Goal: Information Seeking & Learning: Learn about a topic

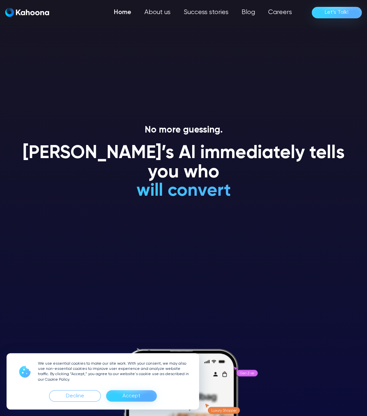
click at [125, 397] on div "Accept" at bounding box center [131, 396] width 18 height 10
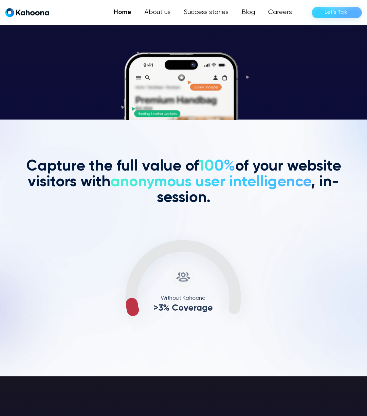
scroll to position [297, 0]
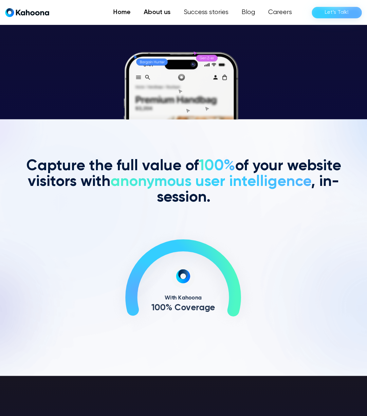
click at [159, 12] on link "About us" at bounding box center [157, 12] width 40 height 13
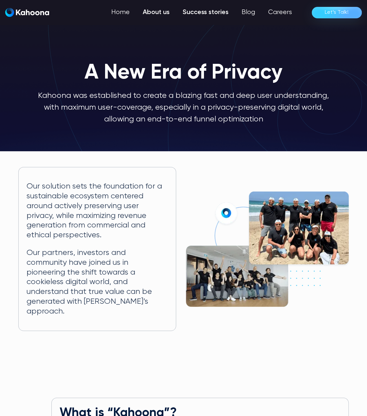
click at [209, 11] on link "Success stories" at bounding box center [205, 12] width 59 height 13
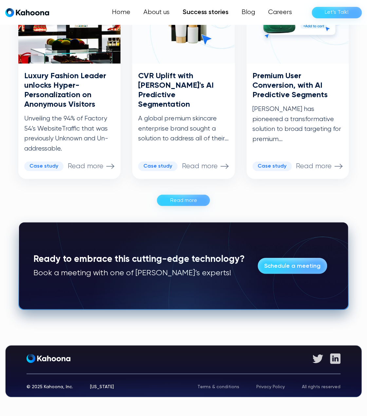
scroll to position [439, 0]
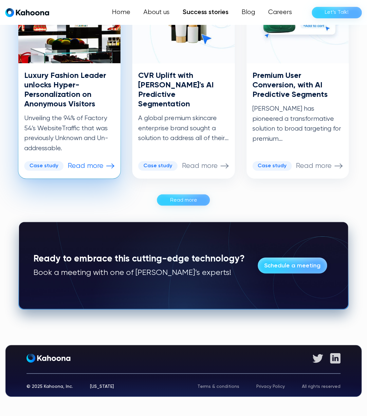
click at [45, 167] on div "Case study" at bounding box center [43, 166] width 29 height 6
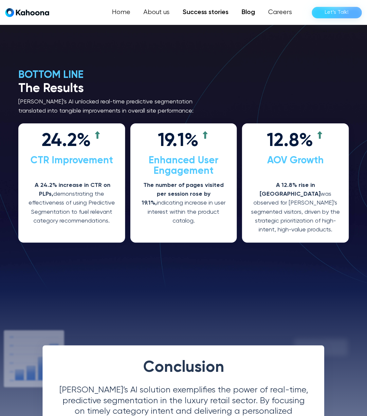
scroll to position [1055, 0]
